Goal: Information Seeking & Learning: Find specific fact

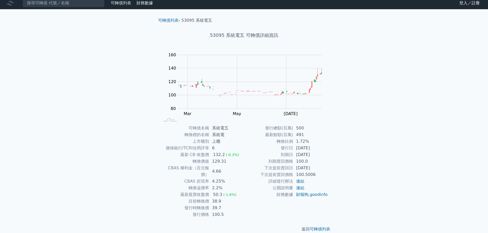
scroll to position [4, 0]
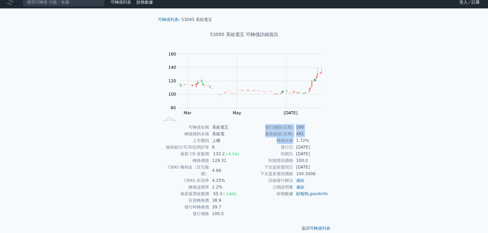
drag, startPoint x: 292, startPoint y: 142, endPoint x: 329, endPoint y: 144, distance: 37.5
click at [329, 144] on div "可轉債名稱 系統電五 轉換標的名稱 系統電 上市櫃別 上櫃 擔保銀行/TCRI信用評等 6 最新 CB 收盤價 132.2 (-0.3%) 轉換價值 129.…" at bounding box center [244, 170] width 180 height 93
drag, startPoint x: 293, startPoint y: 133, endPoint x: 317, endPoint y: 135, distance: 23.7
click at [317, 135] on td "491" at bounding box center [310, 134] width 35 height 7
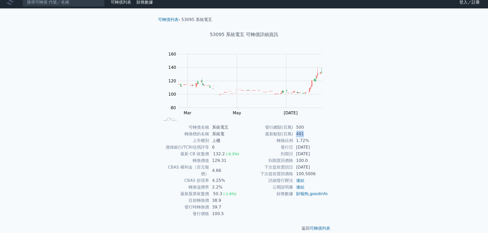
click at [317, 135] on td "491" at bounding box center [310, 134] width 35 height 7
drag, startPoint x: 309, startPoint y: 141, endPoint x: 276, endPoint y: 137, distance: 33.7
click at [276, 137] on tr "轉換比例 1.72%" at bounding box center [286, 140] width 84 height 7
click at [276, 137] on td "轉換比例" at bounding box center [268, 140] width 49 height 7
drag, startPoint x: 311, startPoint y: 136, endPoint x: 278, endPoint y: 138, distance: 33.6
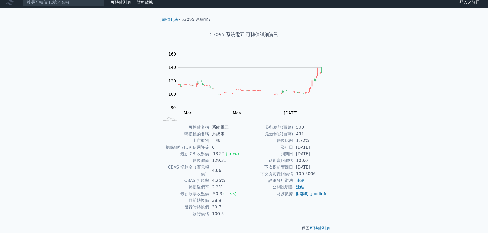
click at [278, 138] on tbody "發行總額(百萬) 500 最新餘額(百萬) 491 轉換比例 1.72% 發行日 [DATE] 到期日 [DATE] 到期賣回價格 100.0 下次提前賣回日…" at bounding box center [286, 160] width 84 height 73
click at [278, 138] on td "轉換比例" at bounding box center [268, 140] width 49 height 7
drag, startPoint x: 313, startPoint y: 139, endPoint x: 284, endPoint y: 134, distance: 28.7
click at [284, 134] on tbody "發行總額(百萬) 500 最新餘額(百萬) 491 轉換比例 1.72% 發行日 [DATE] 到期日 [DATE] 到期賣回價格 100.0 下次提前賣回日…" at bounding box center [286, 160] width 84 height 73
click at [284, 134] on td "最新餘額(百萬)" at bounding box center [268, 134] width 49 height 7
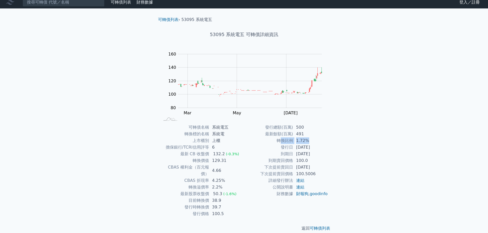
drag, startPoint x: 309, startPoint y: 139, endPoint x: 280, endPoint y: 139, distance: 28.9
click at [281, 141] on tr "轉換比例 1.72%" at bounding box center [286, 140] width 84 height 7
click at [280, 138] on td "轉換比例" at bounding box center [268, 140] width 49 height 7
click at [363, 110] on div "可轉債列表 財務數據 可轉債列表 財務數據 登入／註冊 登入／註冊 可轉債列表 › 53095 系統電五 53095 系統電五 可轉債詳細資訊 Zoom Ou…" at bounding box center [244, 118] width 488 height 244
